Goal: Use online tool/utility: Use online tool/utility

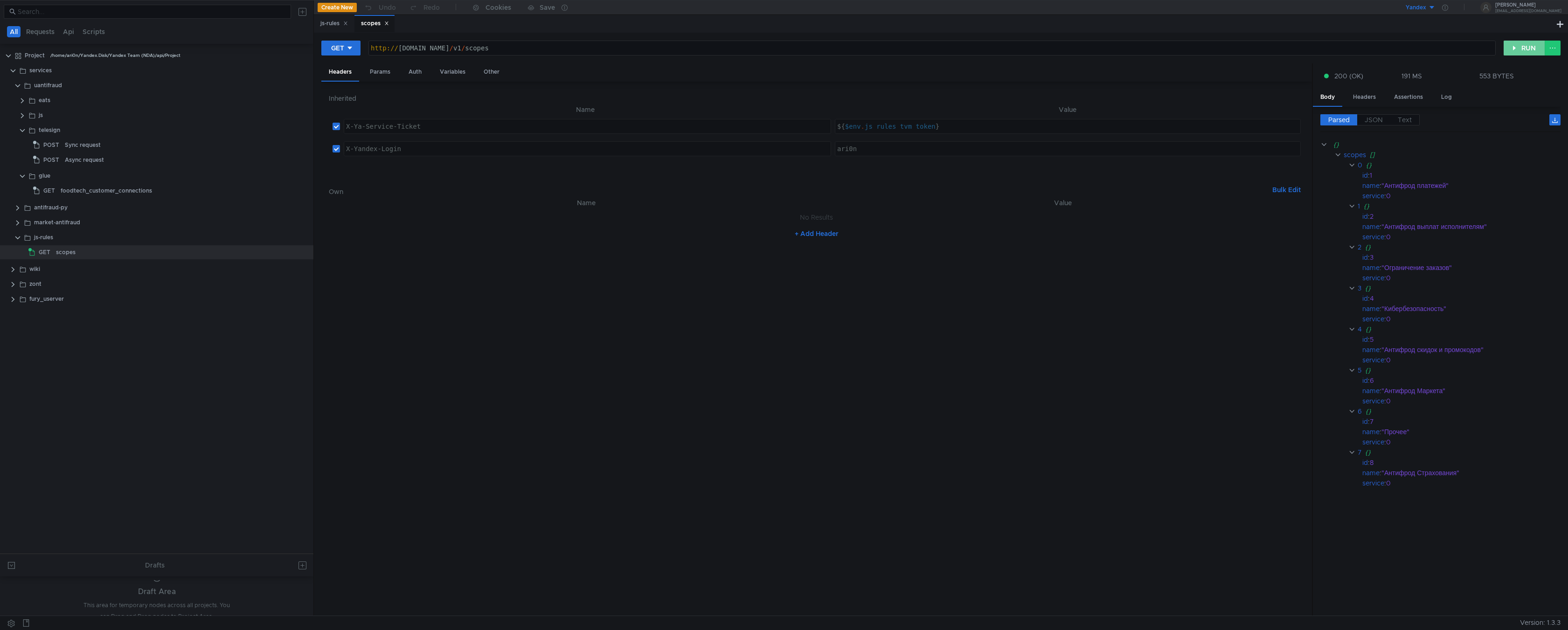
click at [1518, 49] on button "RUN" at bounding box center [1524, 48] width 41 height 15
click at [1524, 48] on button "RUN" at bounding box center [1524, 48] width 41 height 15
click at [1510, 53] on button "RUN" at bounding box center [1524, 48] width 41 height 15
click at [1518, 52] on button "RUN" at bounding box center [1524, 48] width 41 height 15
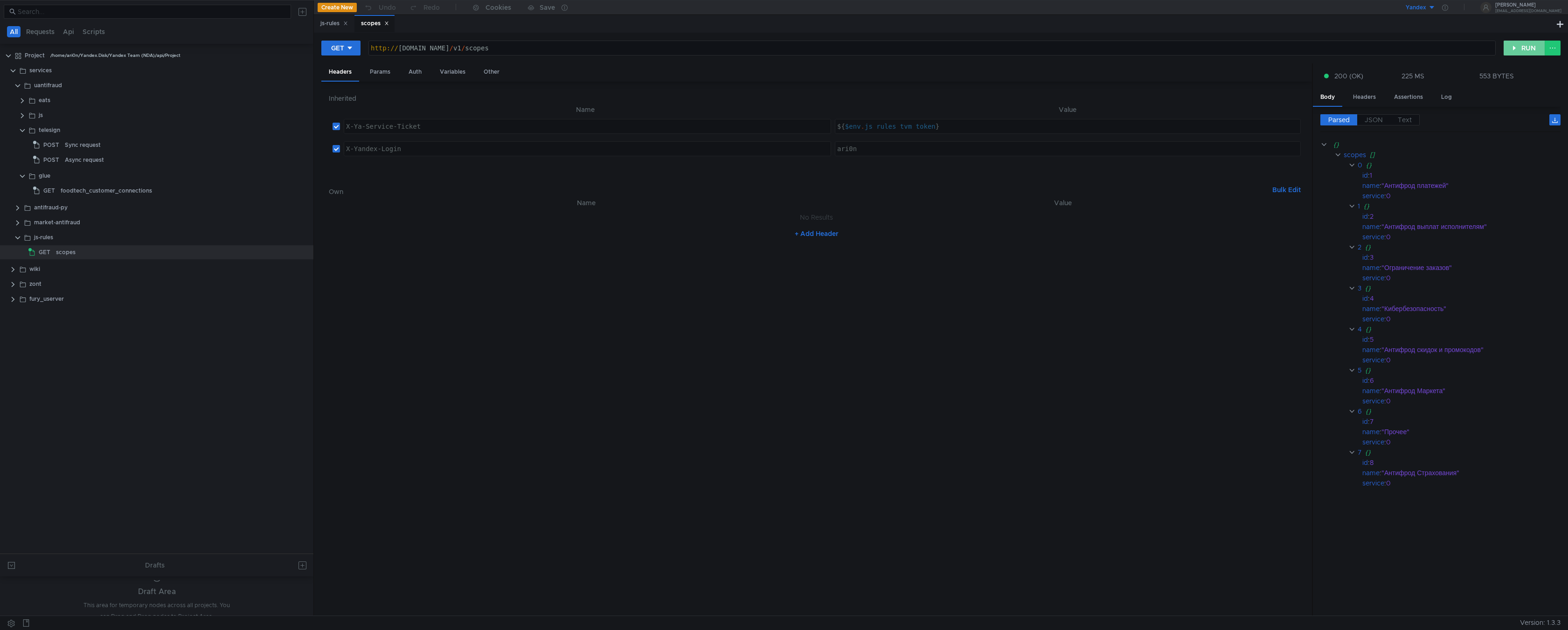
click at [1510, 52] on button "RUN" at bounding box center [1524, 48] width 41 height 15
click at [1509, 52] on button "RUN" at bounding box center [1524, 48] width 41 height 15
click at [1509, 51] on button "RUN" at bounding box center [1524, 48] width 41 height 15
click at [1509, 50] on button "RUN" at bounding box center [1524, 48] width 41 height 15
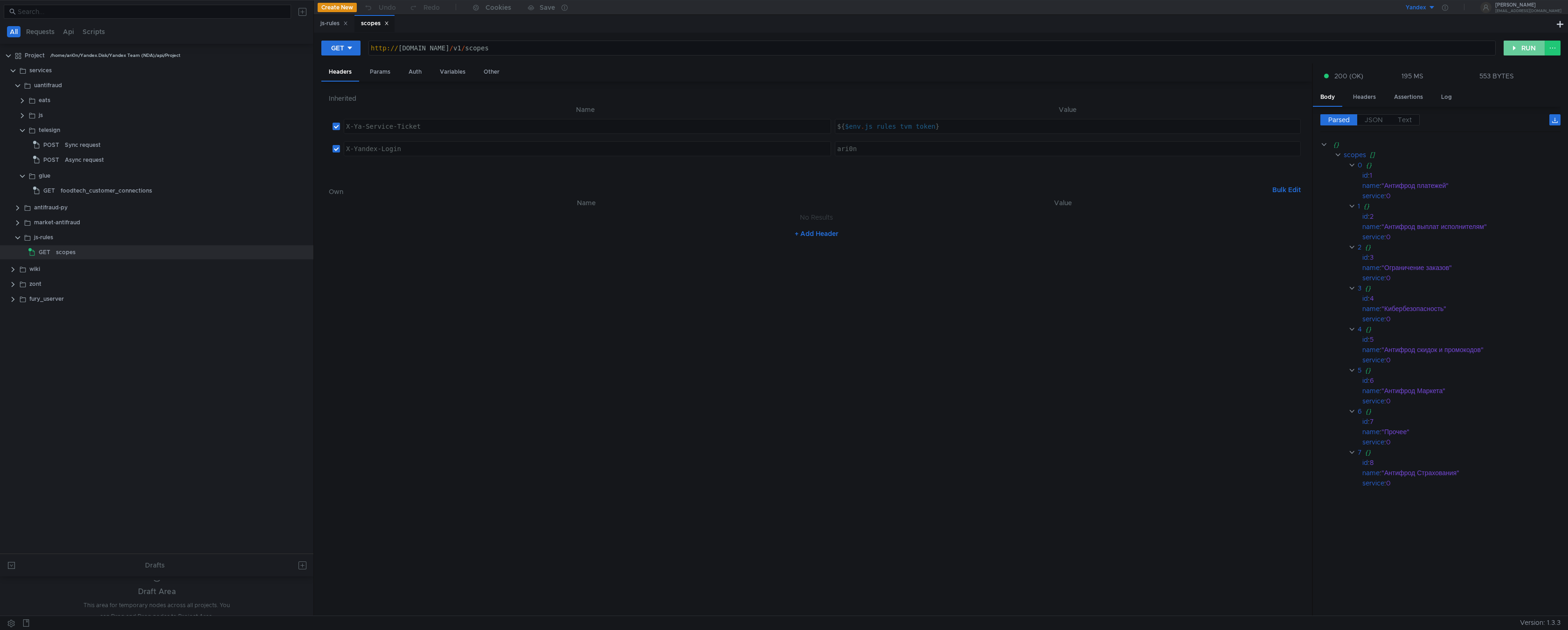
click at [1509, 50] on button "RUN" at bounding box center [1524, 48] width 41 height 15
click at [1508, 50] on button "RUN" at bounding box center [1524, 48] width 41 height 15
click at [1512, 45] on button "RUN" at bounding box center [1524, 48] width 41 height 15
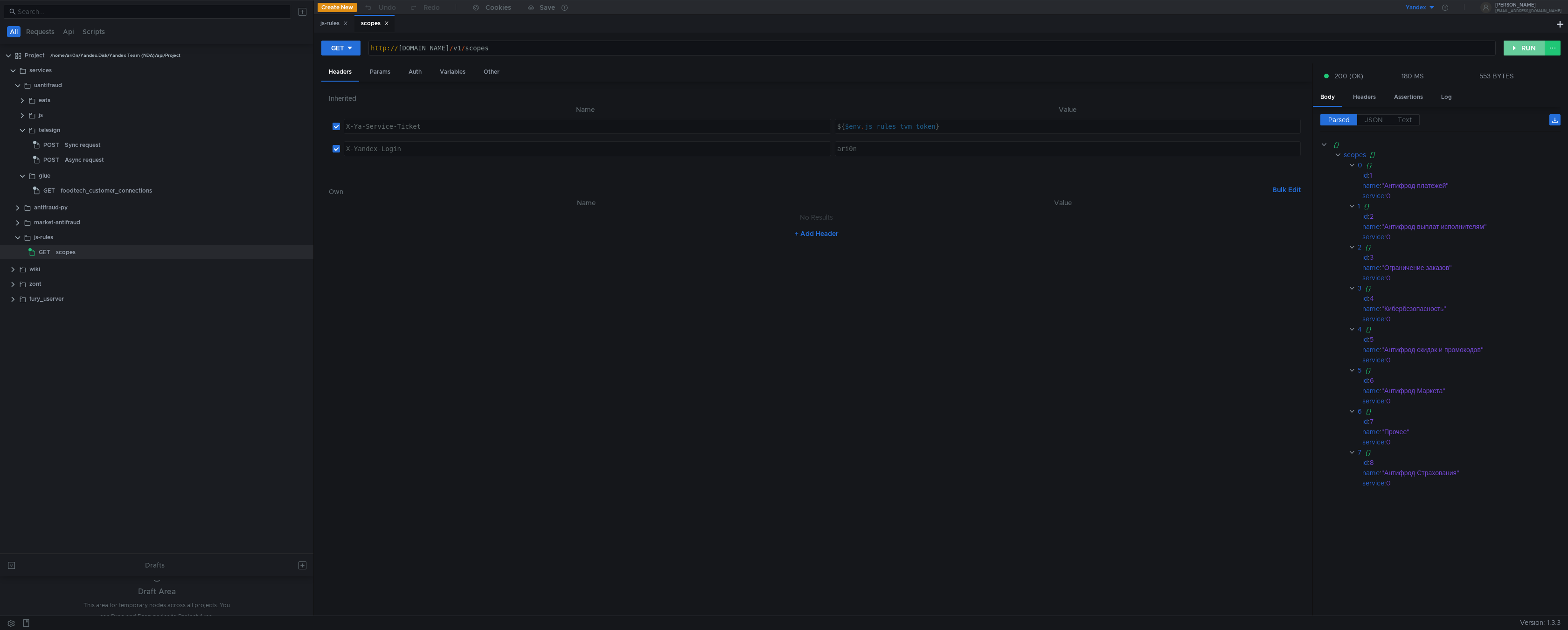
click at [1512, 45] on button "RUN" at bounding box center [1524, 48] width 41 height 15
click at [1512, 43] on button "RUN" at bounding box center [1524, 48] width 41 height 15
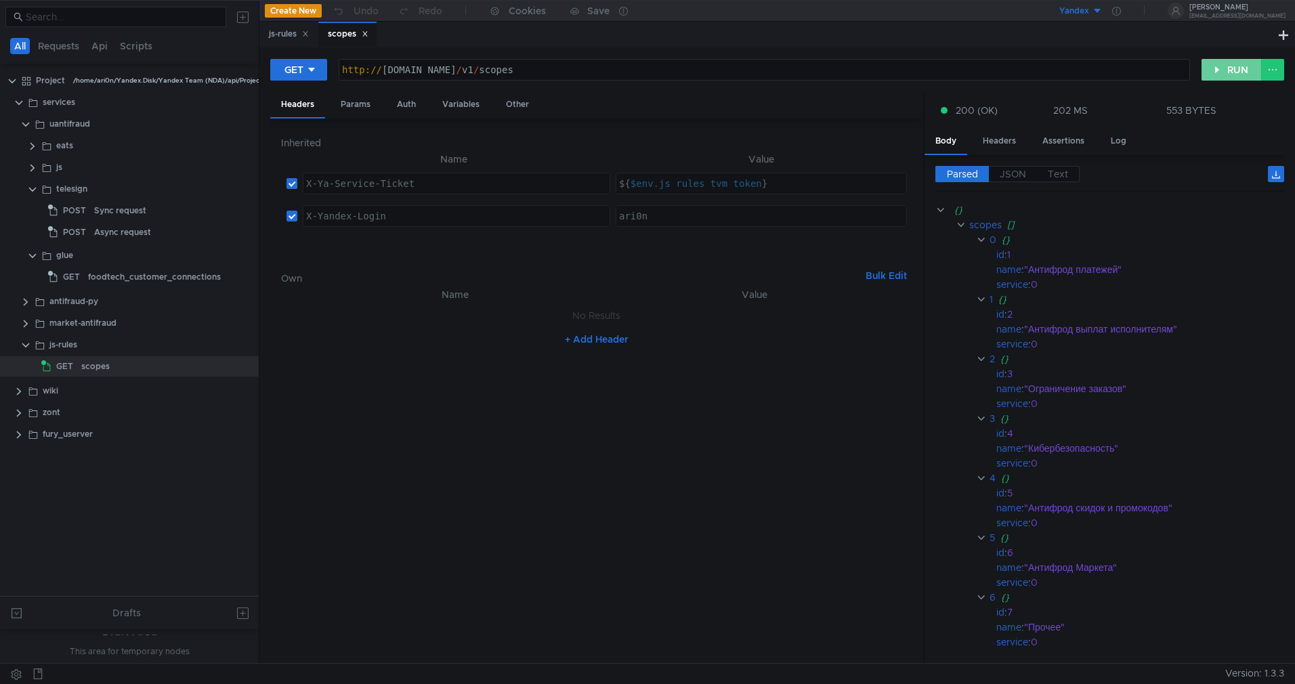
click at [1233, 75] on button "RUN" at bounding box center [1231, 70] width 60 height 22
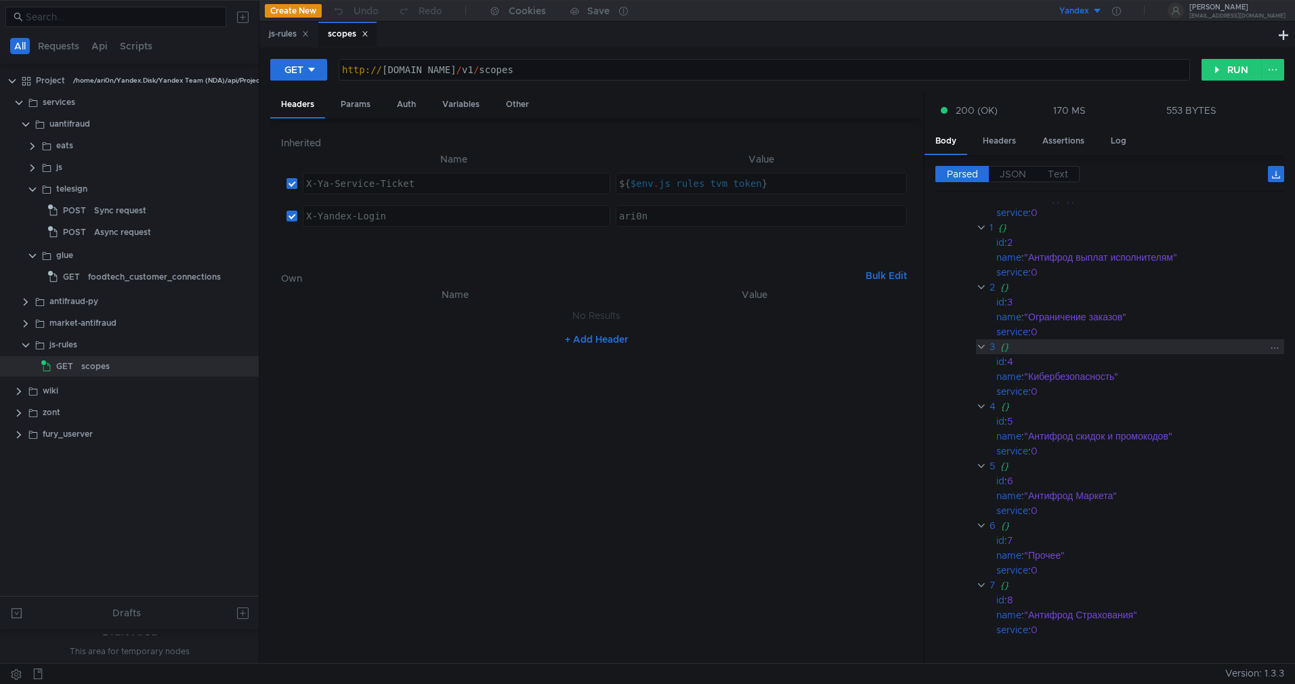
scroll to position [97, 0]
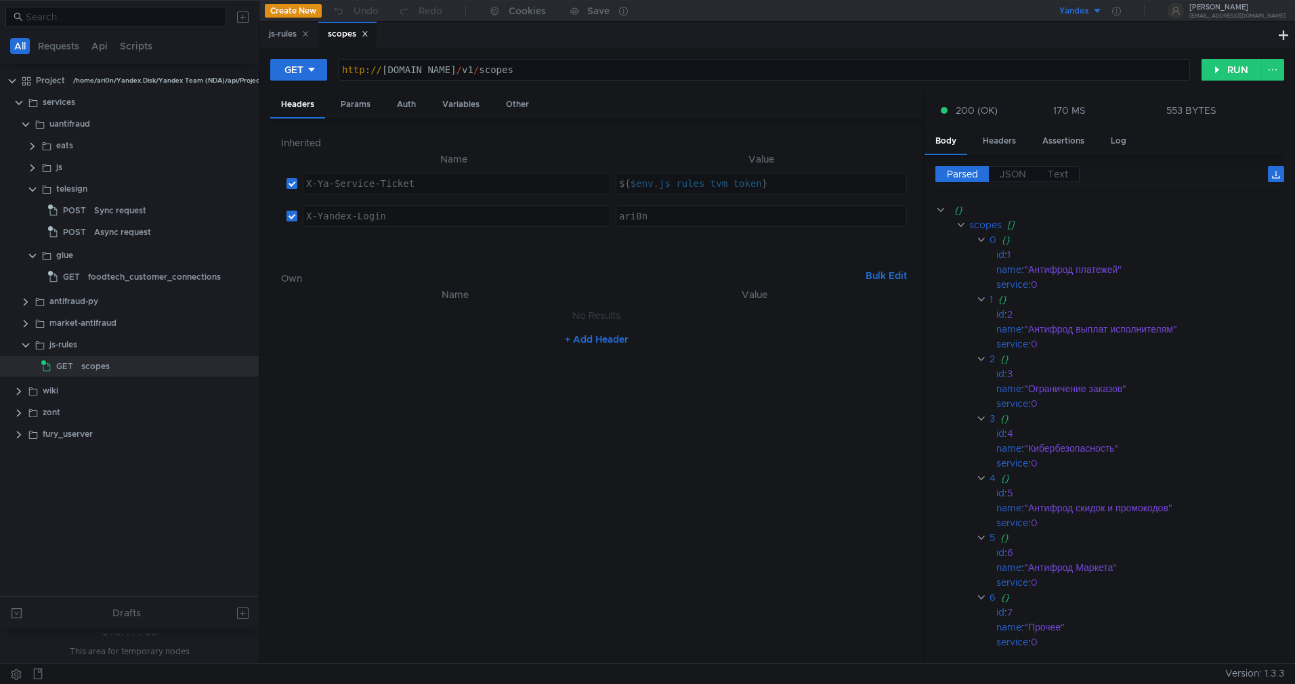
scroll to position [97, 0]
